Goal: Task Accomplishment & Management: Use online tool/utility

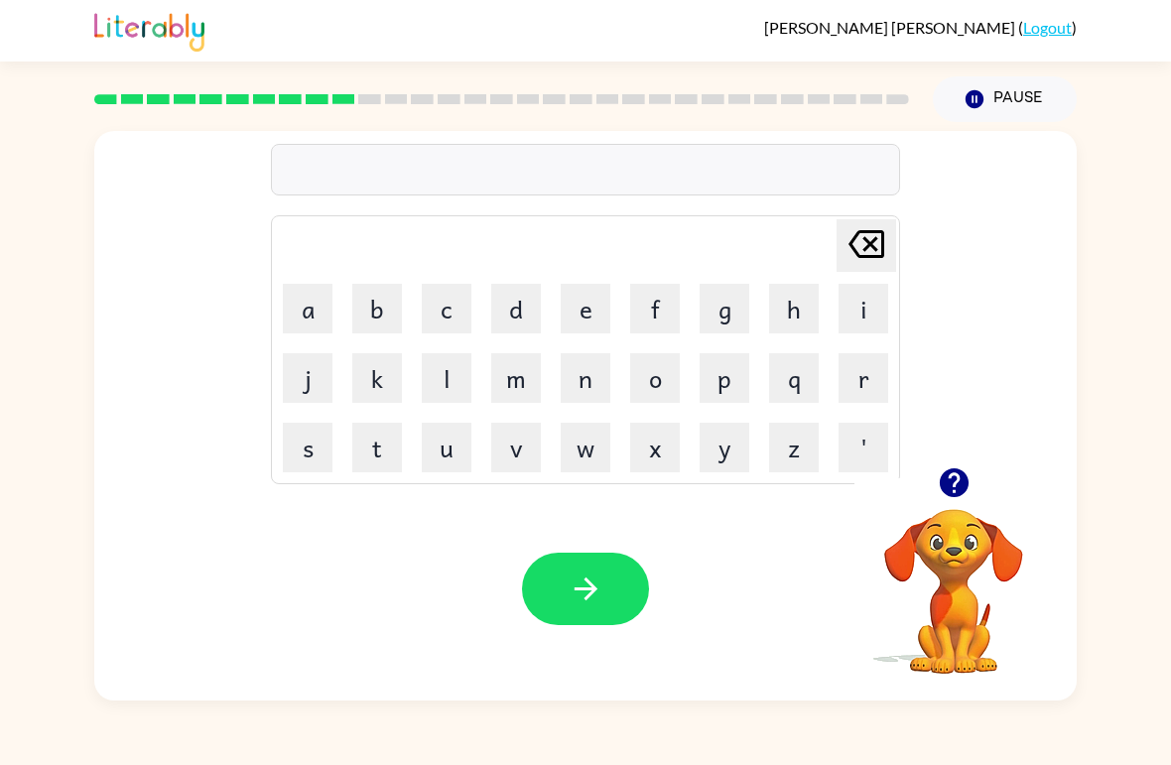
click at [1001, 118] on button "Pause Pause" at bounding box center [1005, 99] width 144 height 46
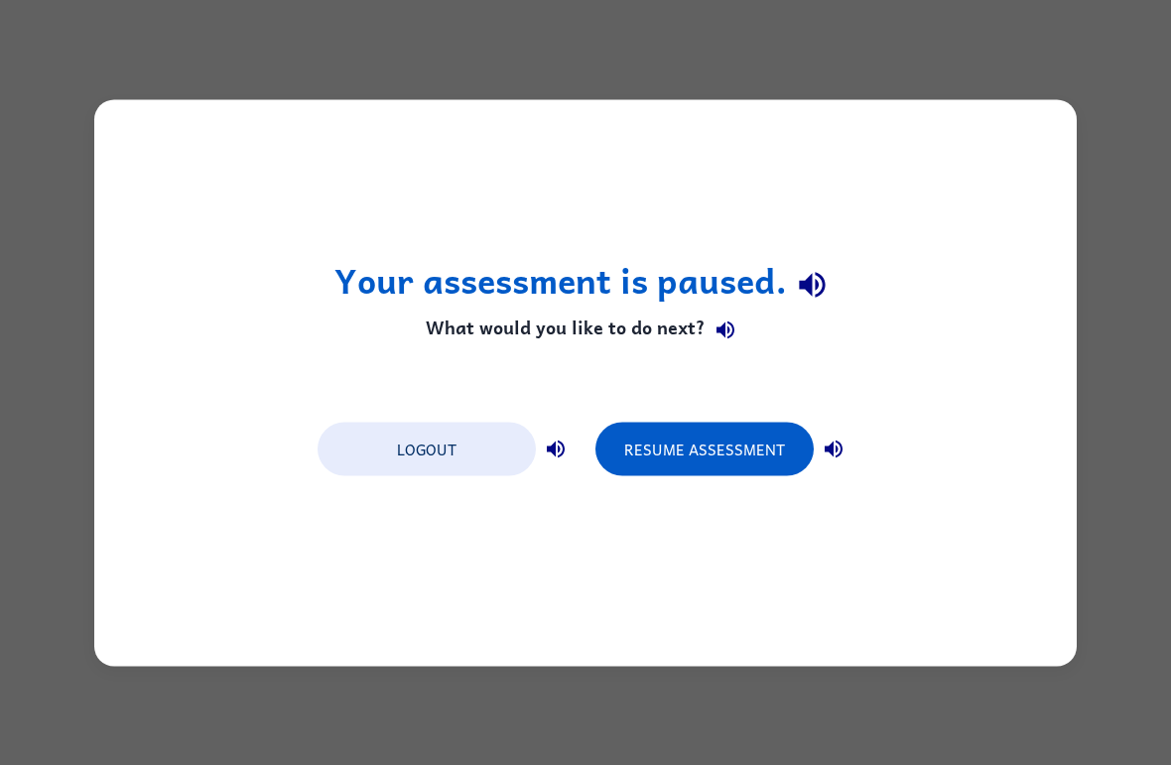
click at [998, 106] on div "Your assessment is paused. What would you like to do next? Logout Resume Assess…" at bounding box center [585, 382] width 983 height 567
click at [1120, 119] on div "Your assessment is paused. What would you like to do next? Logout Resume Assess…" at bounding box center [585, 382] width 1171 height 765
click at [726, 458] on button "Resume Assessment" at bounding box center [705, 449] width 218 height 54
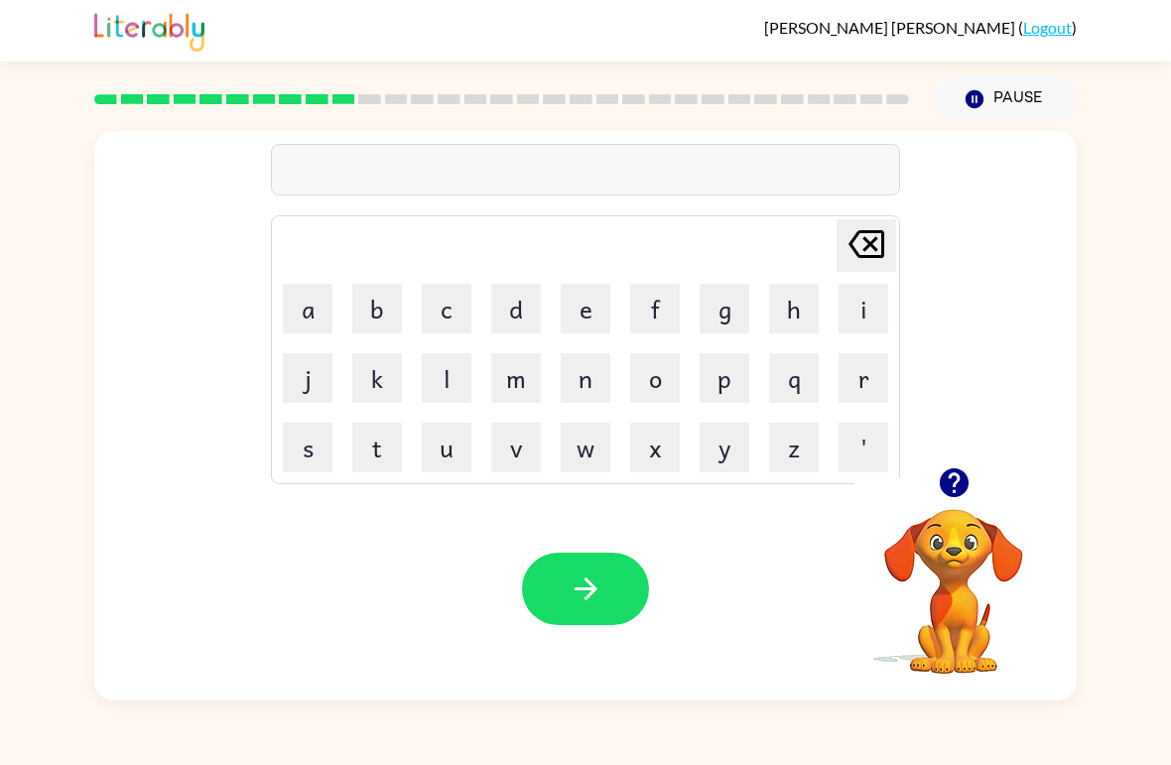
click at [960, 474] on icon "button" at bounding box center [953, 483] width 29 height 29
click at [966, 479] on icon "button" at bounding box center [953, 483] width 29 height 29
click at [967, 475] on icon "button" at bounding box center [954, 483] width 35 height 35
click at [937, 469] on icon "button" at bounding box center [954, 483] width 35 height 35
click at [1005, 109] on button "Pause Pause" at bounding box center [1005, 99] width 144 height 46
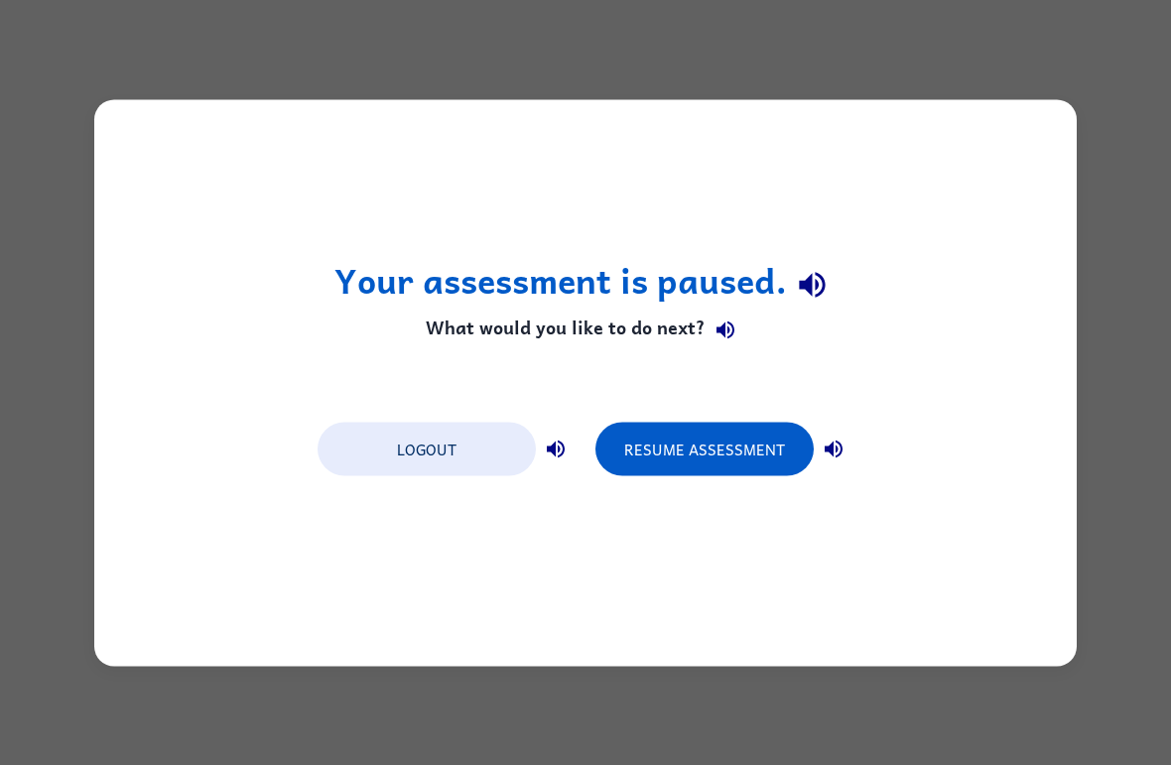
click at [748, 430] on button "Resume Assessment" at bounding box center [705, 449] width 218 height 54
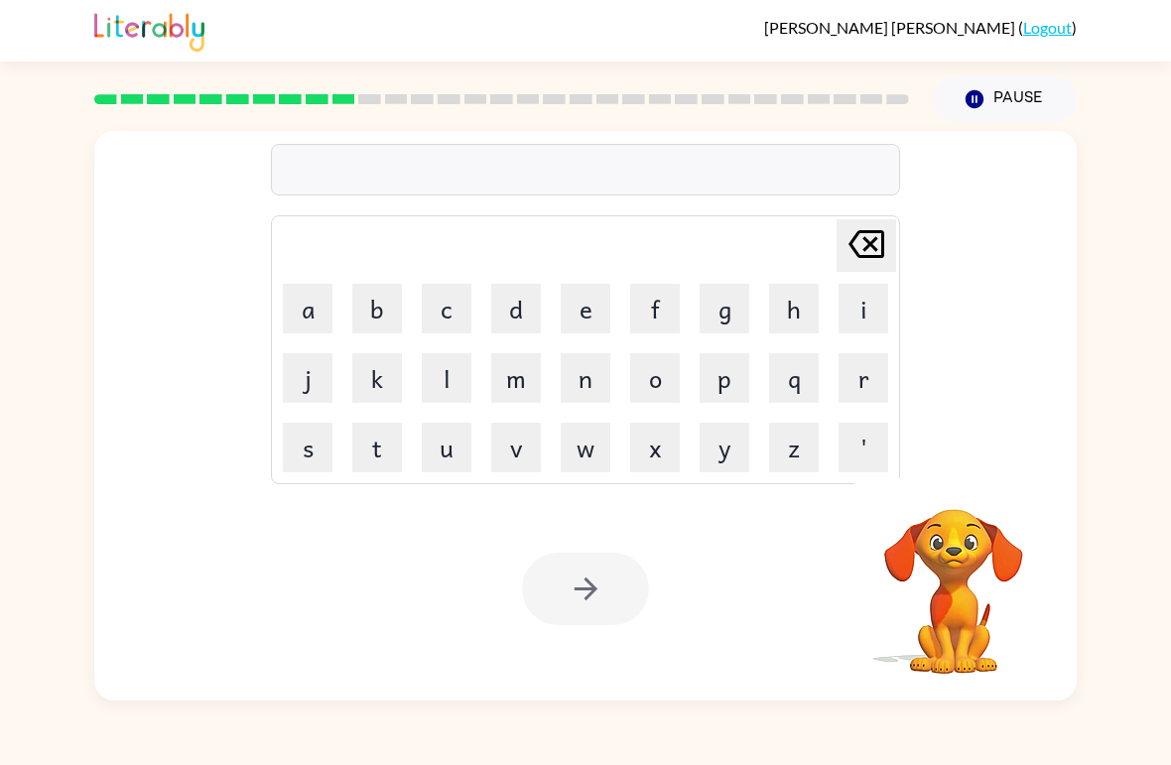
click at [1008, 552] on video "Your browser must support playing .mp4 files to use Literably. Please try using…" at bounding box center [954, 578] width 199 height 199
click at [983, 562] on video "Your browser must support playing .mp4 files to use Literably. Please try using…" at bounding box center [954, 578] width 199 height 199
click at [1011, 95] on button "Pause Pause" at bounding box center [1005, 99] width 144 height 46
